Goal: Task Accomplishment & Management: Use online tool/utility

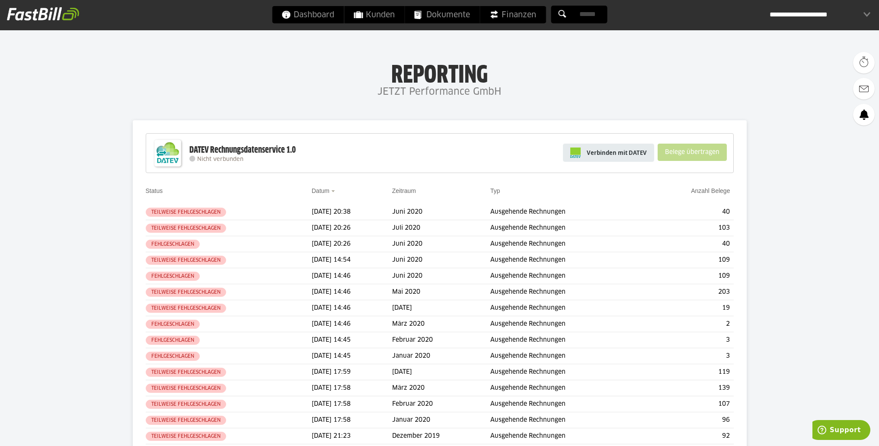
click at [624, 153] on span "Verbinden mit DATEV" at bounding box center [616, 152] width 60 height 9
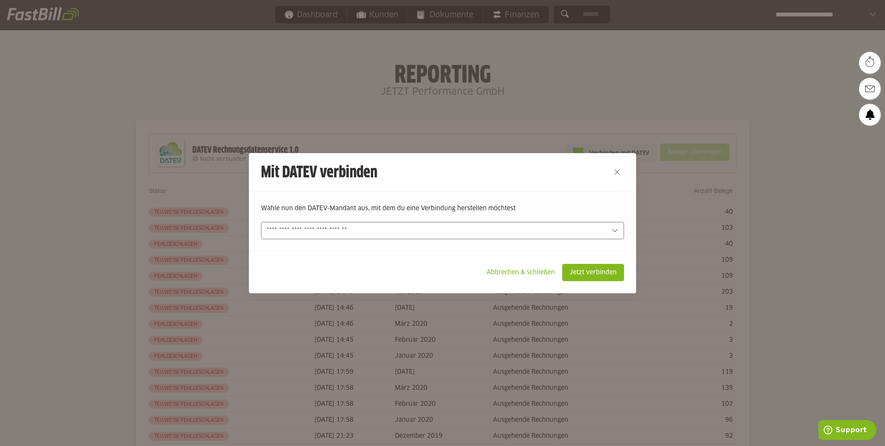
click at [595, 232] on input "text" at bounding box center [437, 231] width 340 height 10
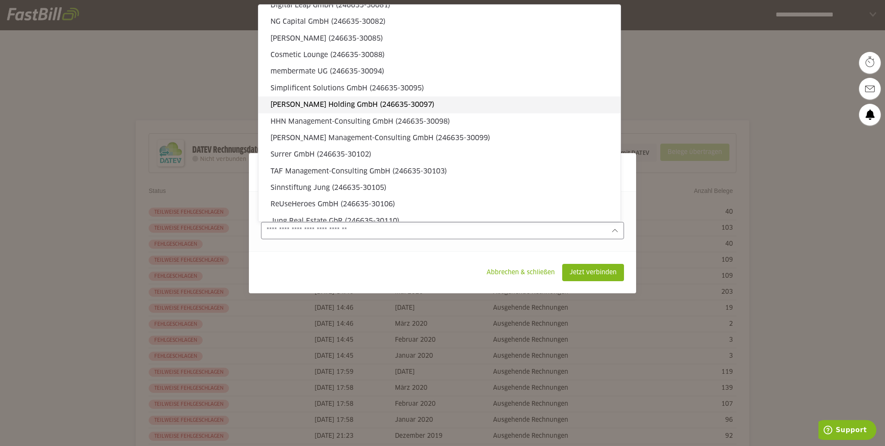
scroll to position [811, 0]
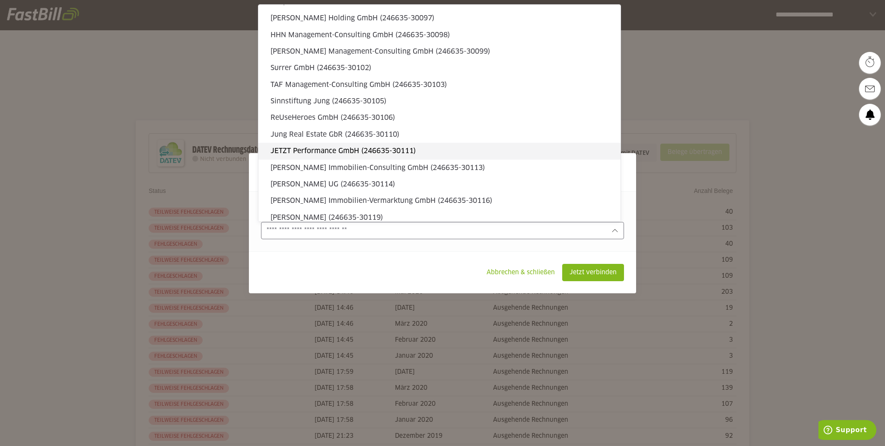
click at [376, 151] on slot "JETZT Performance GmbH (246635-30111)" at bounding box center [442, 151] width 343 height 10
type input "**********"
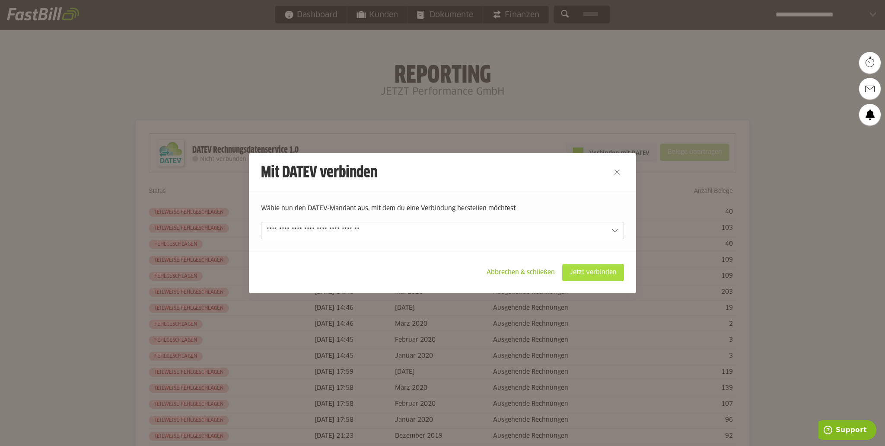
click at [583, 271] on slot "Jetzt verbinden" at bounding box center [593, 272] width 61 height 16
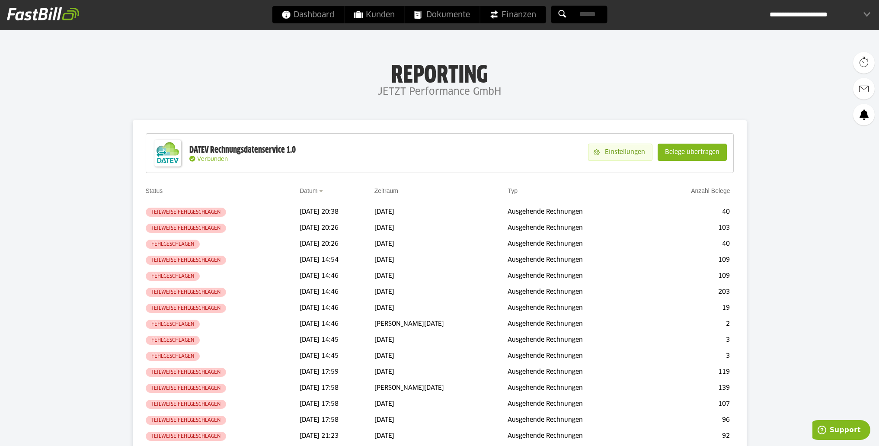
click at [615, 150] on slot "Einstellungen" at bounding box center [625, 152] width 52 height 16
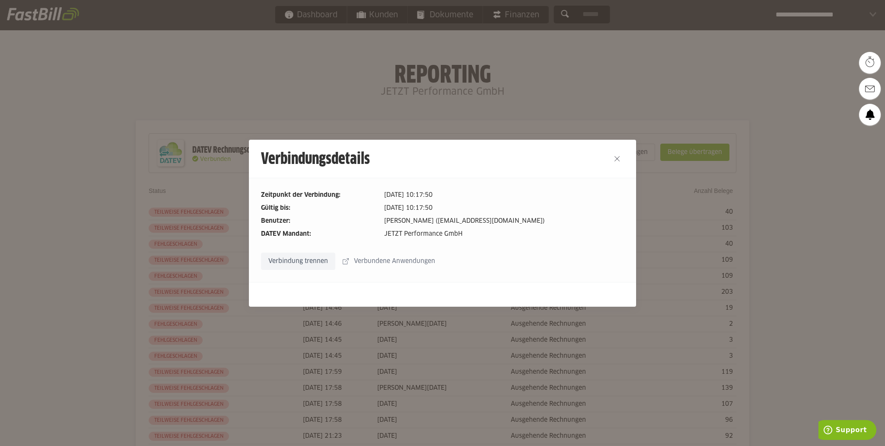
click at [626, 53] on div at bounding box center [442, 223] width 885 height 446
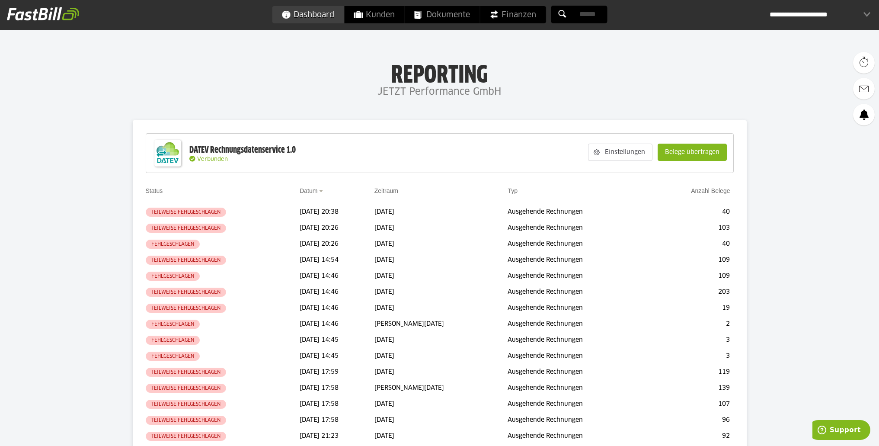
click at [318, 11] on span "Dashboard" at bounding box center [307, 14] width 53 height 17
click at [629, 155] on slot "Einstellungen" at bounding box center [625, 152] width 52 height 16
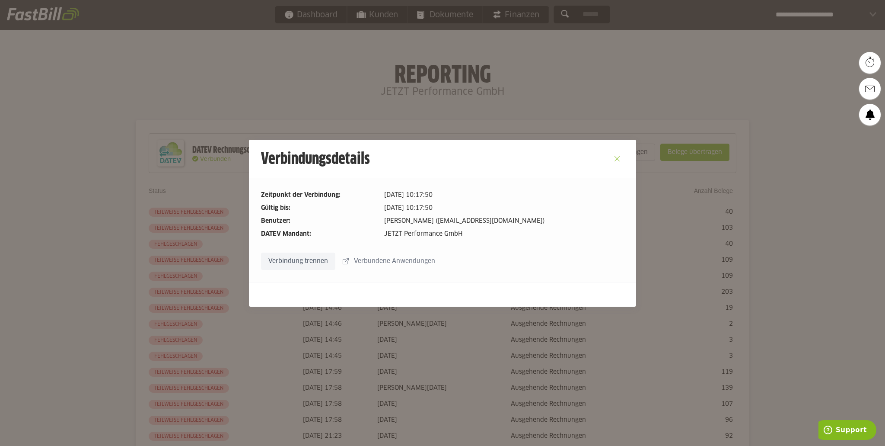
click at [614, 159] on button "Close" at bounding box center [617, 159] width 14 height 14
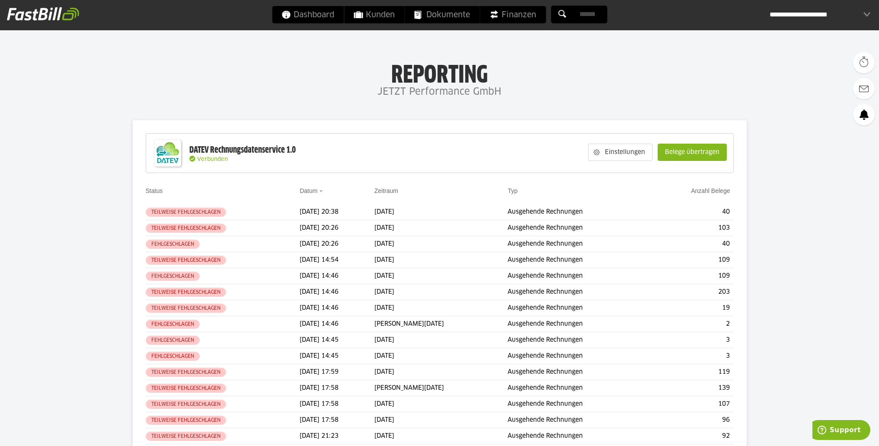
click at [854, 15] on div "**********" at bounding box center [819, 14] width 101 height 17
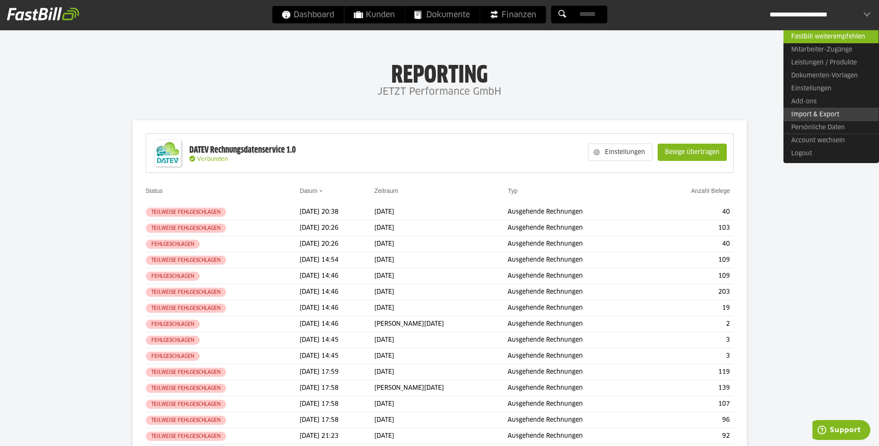
click at [836, 115] on link "Import & Export" at bounding box center [830, 114] width 95 height 13
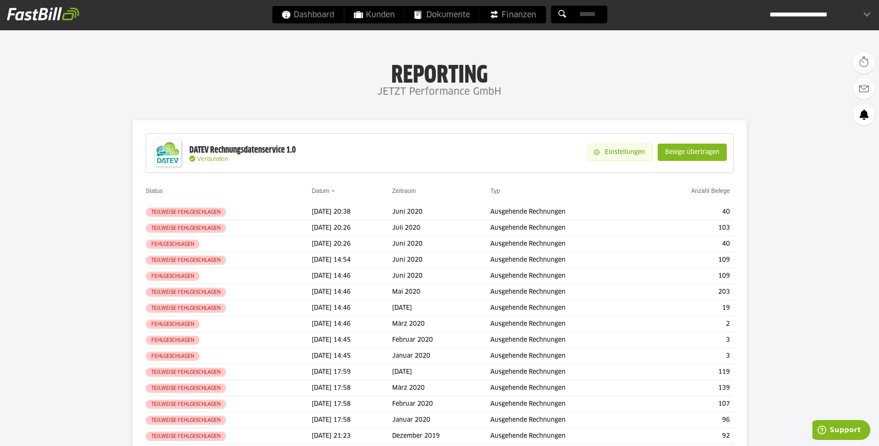
click at [631, 154] on slot "Einstellungen" at bounding box center [625, 152] width 52 height 16
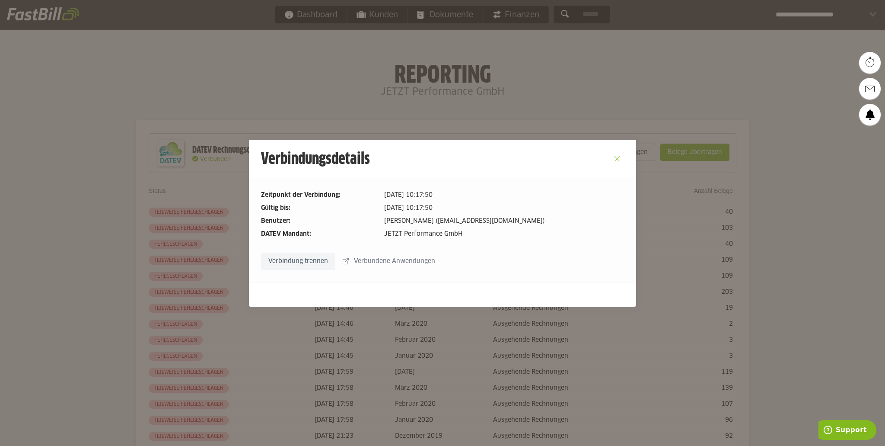
click at [611, 156] on button "Close" at bounding box center [617, 159] width 14 height 14
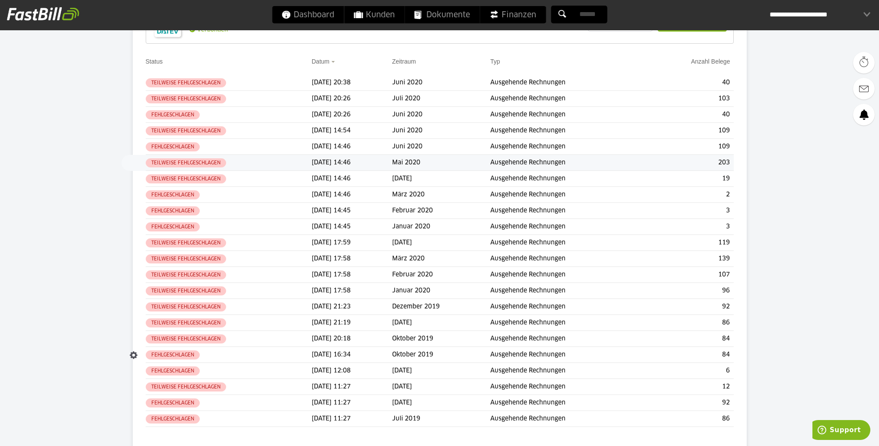
scroll to position [43, 0]
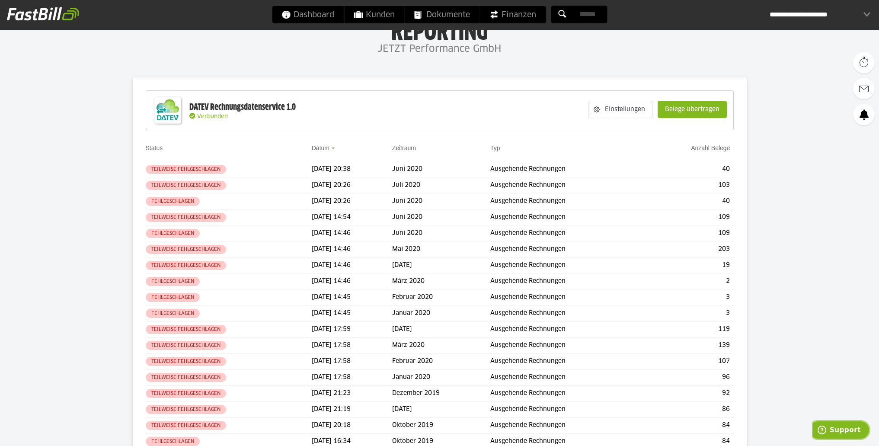
click at [850, 433] on span "Support" at bounding box center [844, 430] width 31 height 8
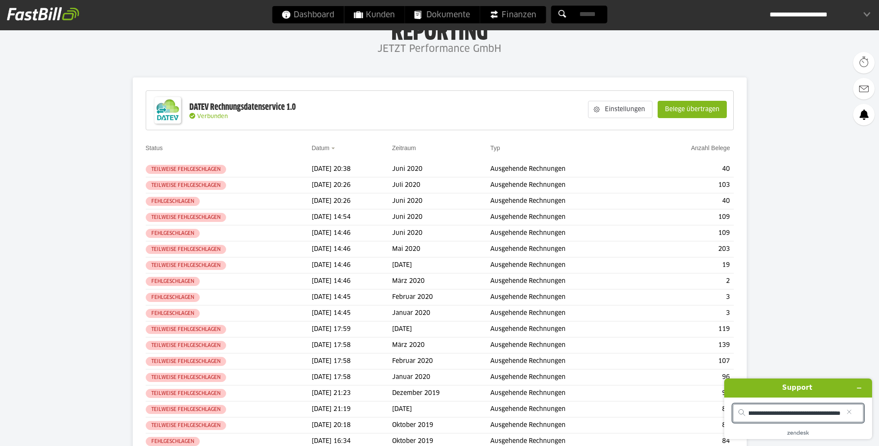
scroll to position [0, 159]
type input "**********"
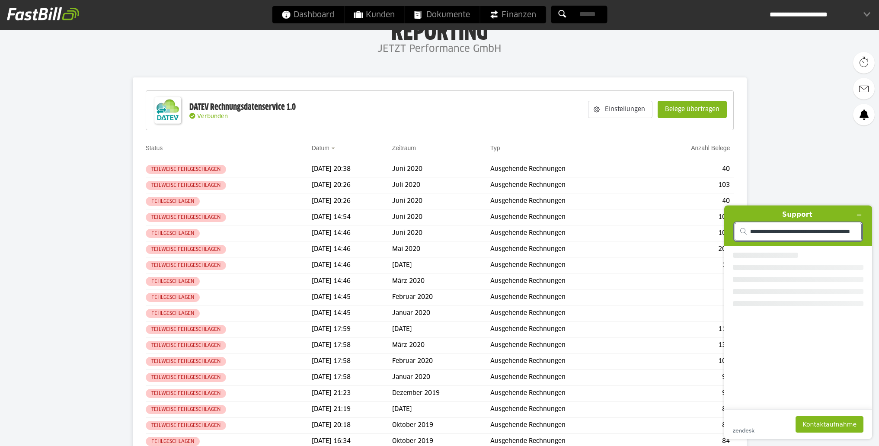
scroll to position [0, 0]
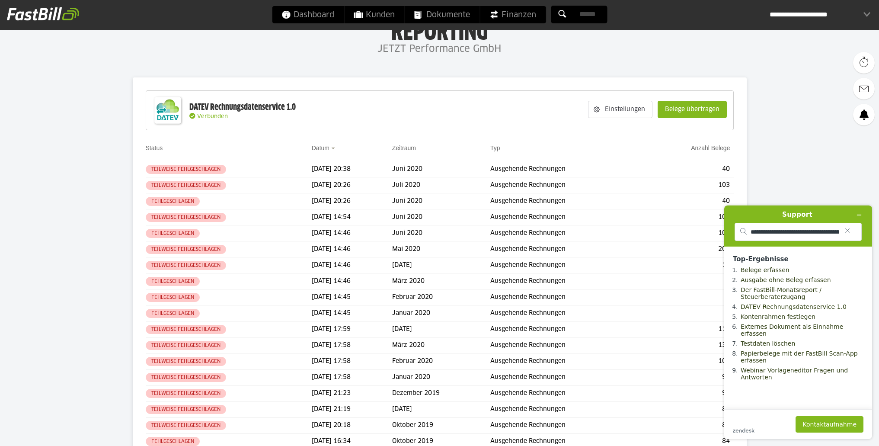
click at [816, 310] on link "DATEV Rechnungsdatenservice 1.0" at bounding box center [793, 306] width 106 height 7
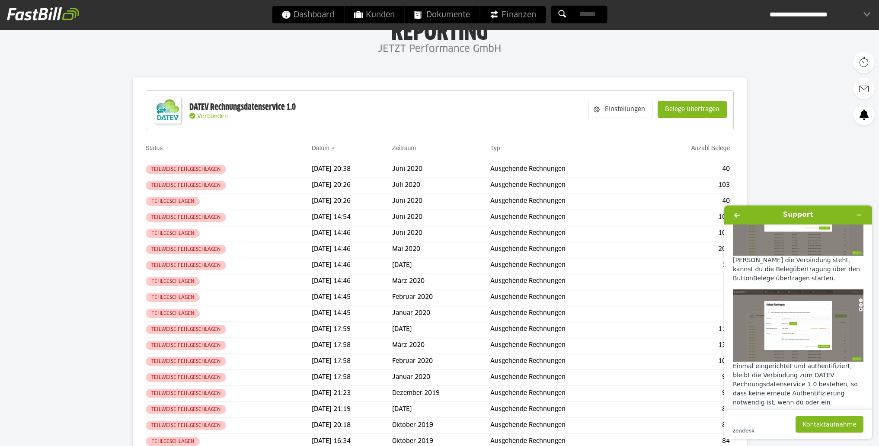
scroll to position [605, 0]
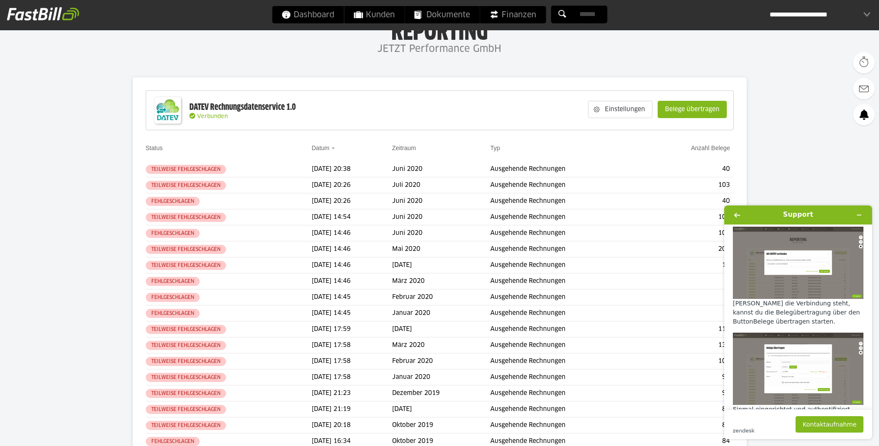
click at [798, 332] on img at bounding box center [797, 368] width 131 height 72
click at [803, 334] on img at bounding box center [797, 368] width 131 height 72
click at [799, 334] on img at bounding box center [797, 368] width 131 height 72
click at [858, 214] on icon "Widget minimieren" at bounding box center [859, 215] width 6 height 6
